Goal: Check status: Check status

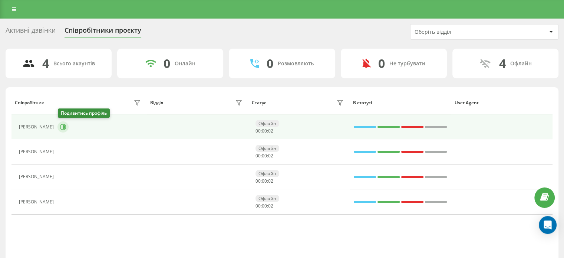
click at [62, 130] on button at bounding box center [62, 126] width 11 height 11
click at [63, 130] on button at bounding box center [62, 126] width 11 height 11
click at [62, 121] on button at bounding box center [62, 126] width 11 height 11
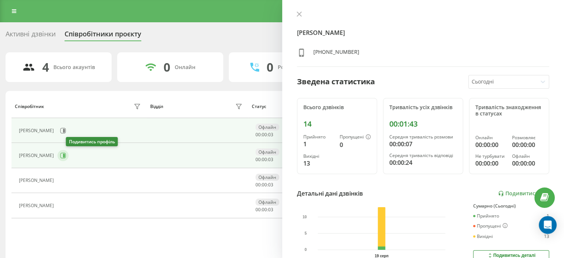
click at [66, 153] on icon at bounding box center [63, 156] width 6 height 6
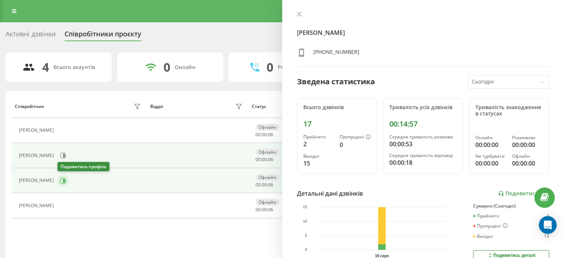
click at [62, 178] on icon at bounding box center [63, 181] width 6 height 6
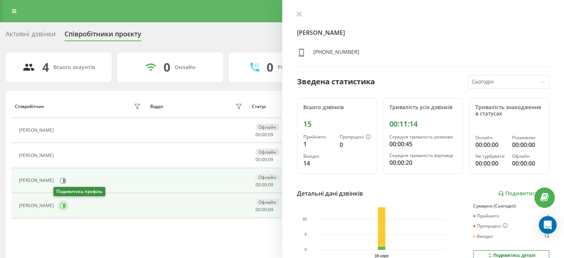
click at [61, 202] on icon at bounding box center [63, 205] width 6 height 6
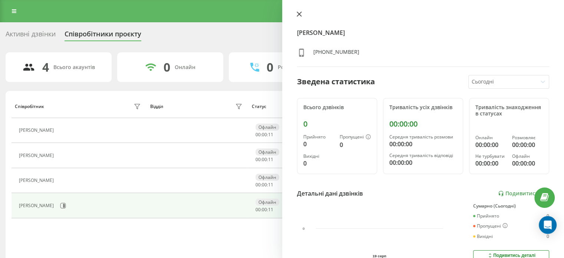
click at [296, 13] on icon at bounding box center [298, 13] width 5 height 5
